Goal: Entertainment & Leisure: Consume media (video, audio)

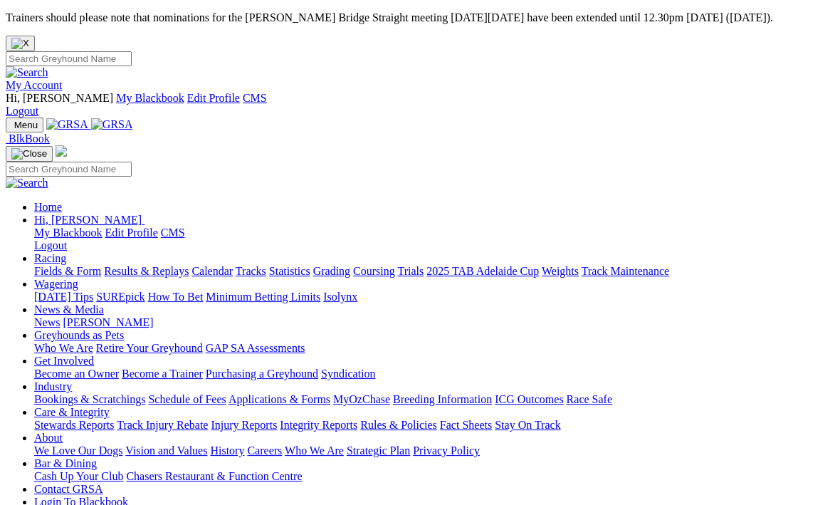
drag, startPoint x: 178, startPoint y: 126, endPoint x: 181, endPoint y: 142, distance: 15.9
click at [178, 265] on link "Results & Replays" at bounding box center [146, 271] width 85 height 12
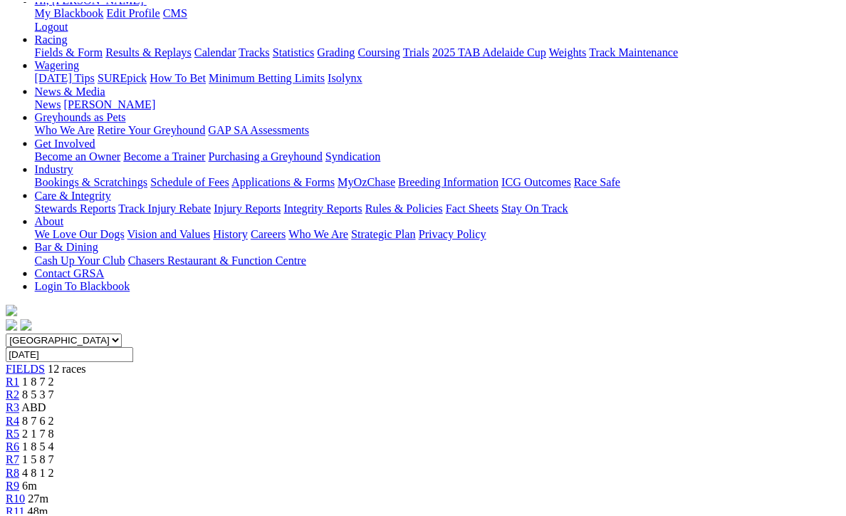
scroll to position [214, 0]
